Goal: Information Seeking & Learning: Learn about a topic

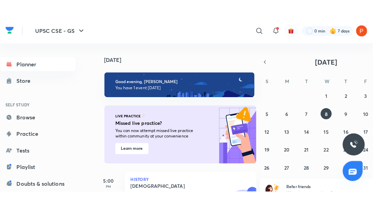
scroll to position [41, 0]
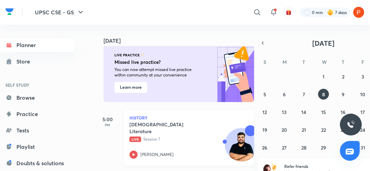
click at [156, 136] on p "Live Session 7" at bounding box center [181, 139] width 104 height 6
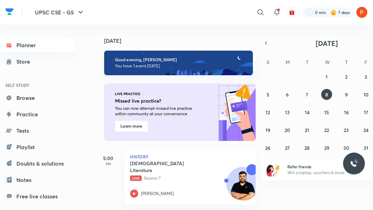
scroll to position [7, 0]
